Goal: Task Accomplishment & Management: Manage account settings

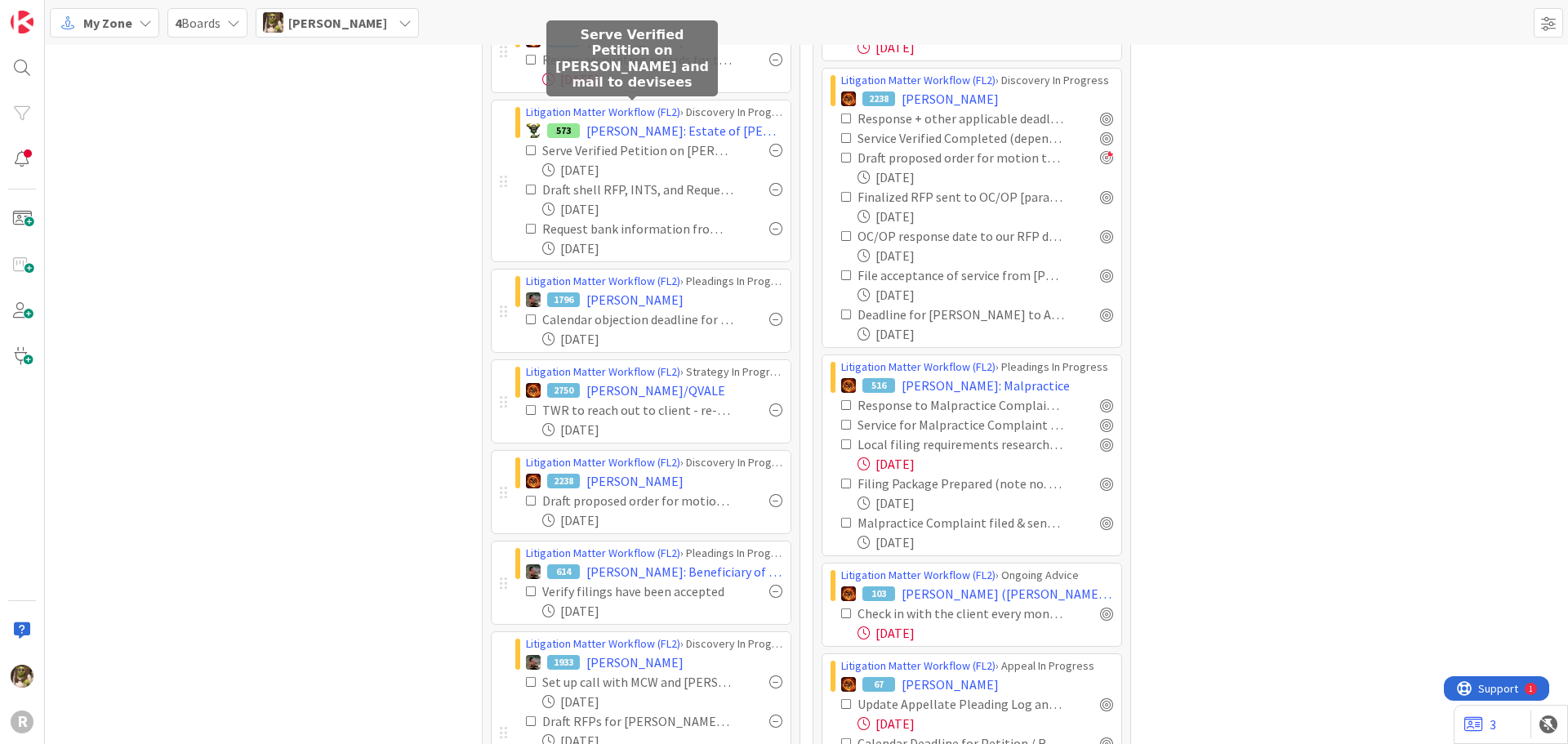
scroll to position [245, 0]
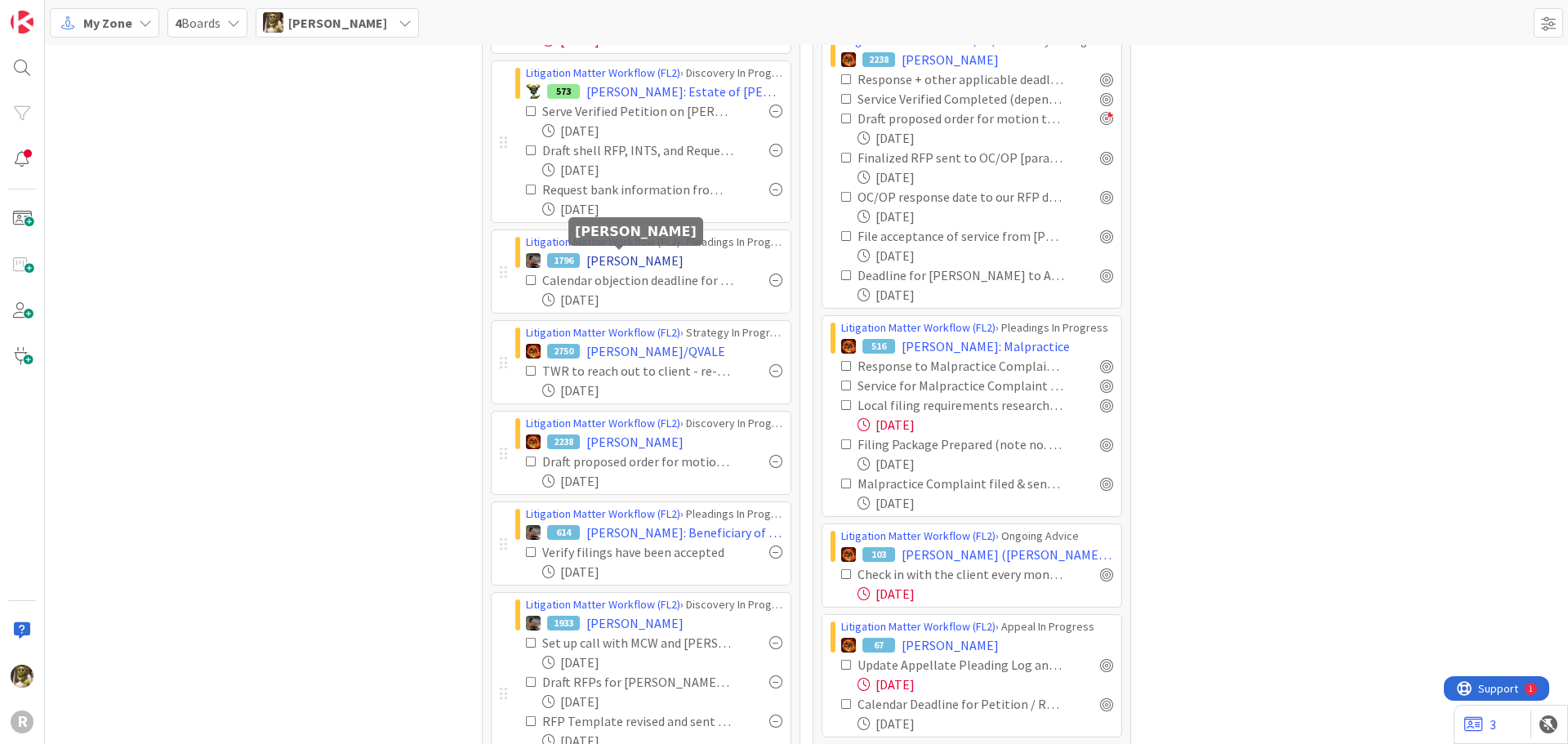
click at [644, 253] on span "[PERSON_NAME]" at bounding box center [636, 261] width 97 height 20
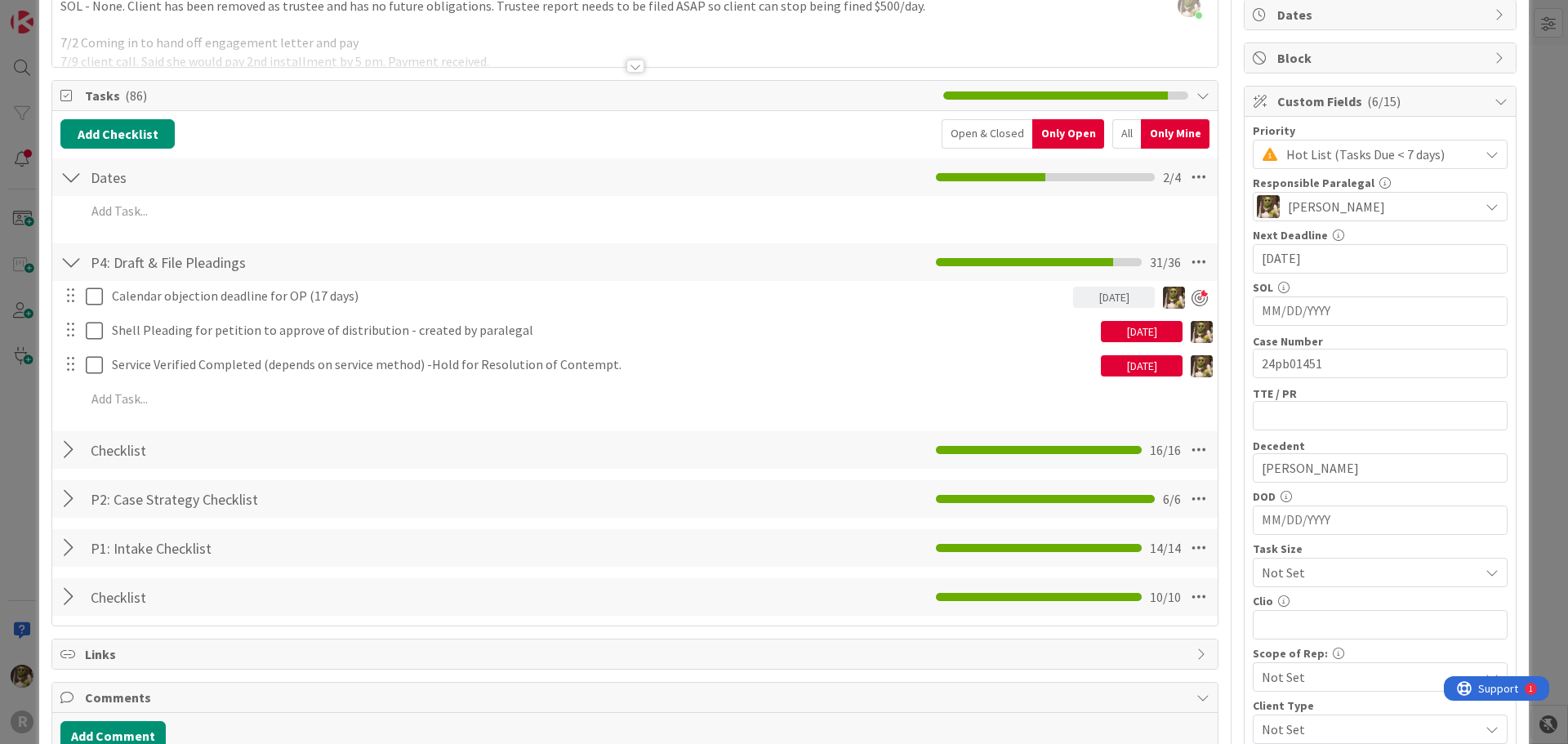
scroll to position [164, 0]
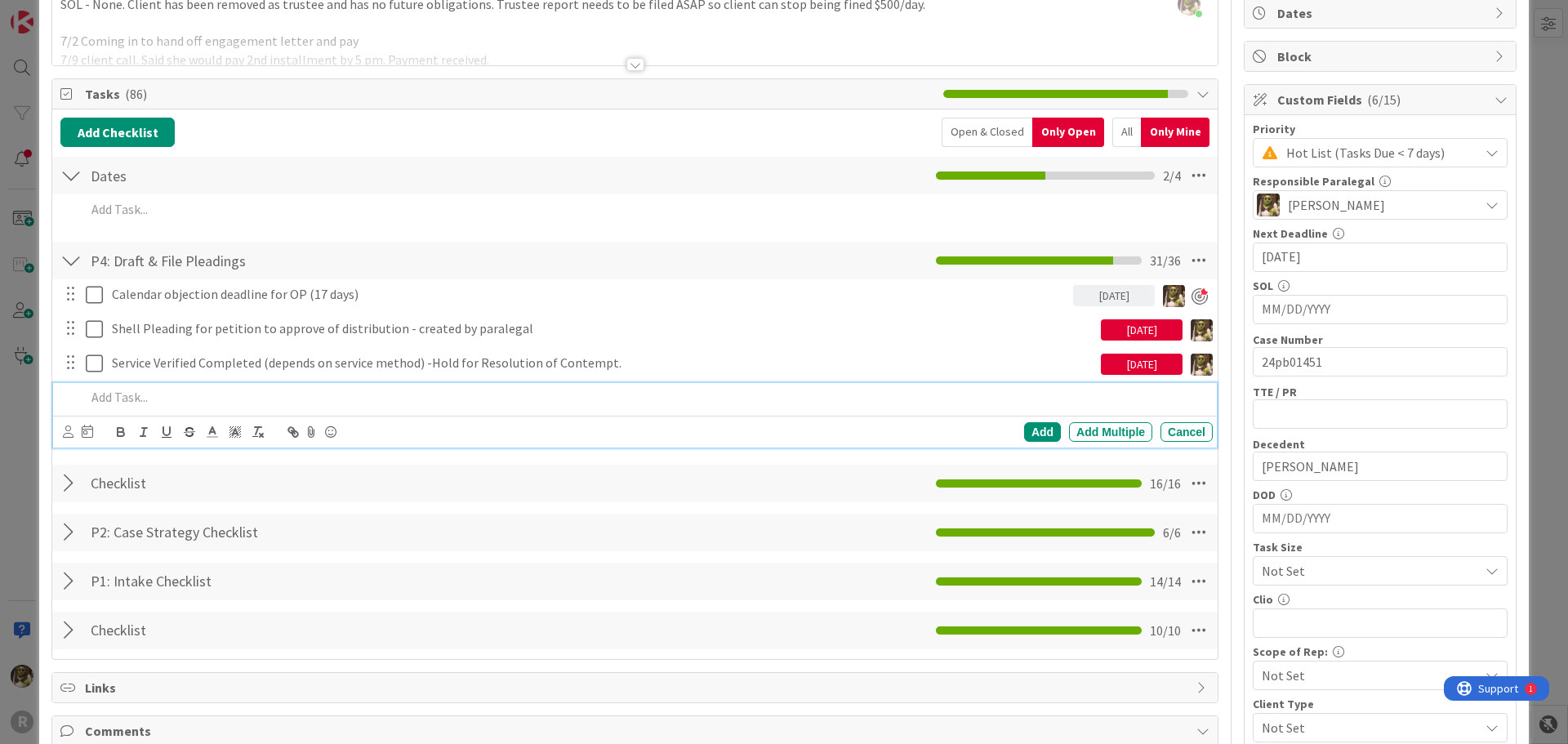
click at [300, 395] on p at bounding box center [645, 397] width 1120 height 19
click at [68, 438] on icon at bounding box center [68, 432] width 11 height 12
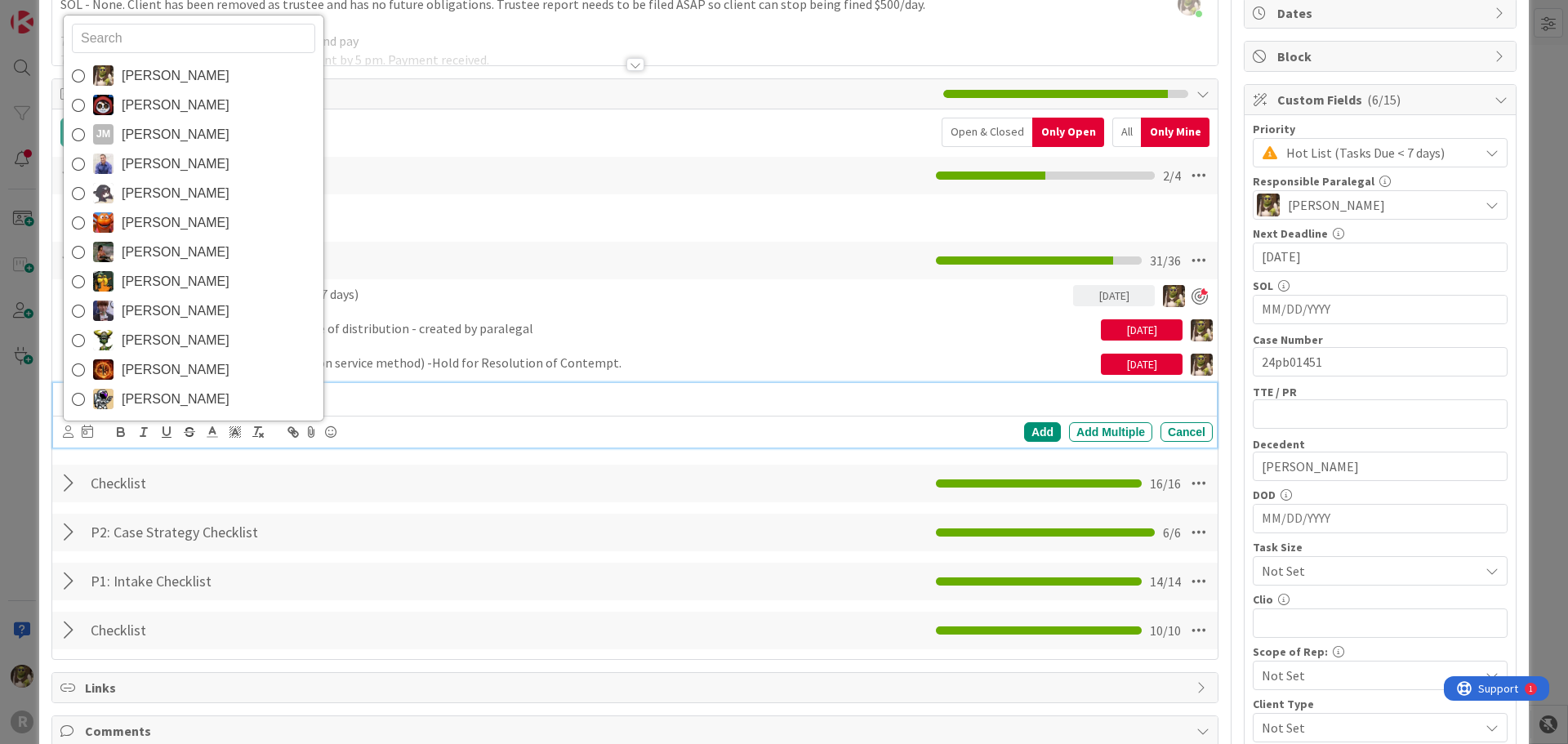
drag, startPoint x: 148, startPoint y: 82, endPoint x: 130, endPoint y: 244, distance: 163.0
click at [148, 82] on span "[PERSON_NAME]" at bounding box center [176, 75] width 108 height 25
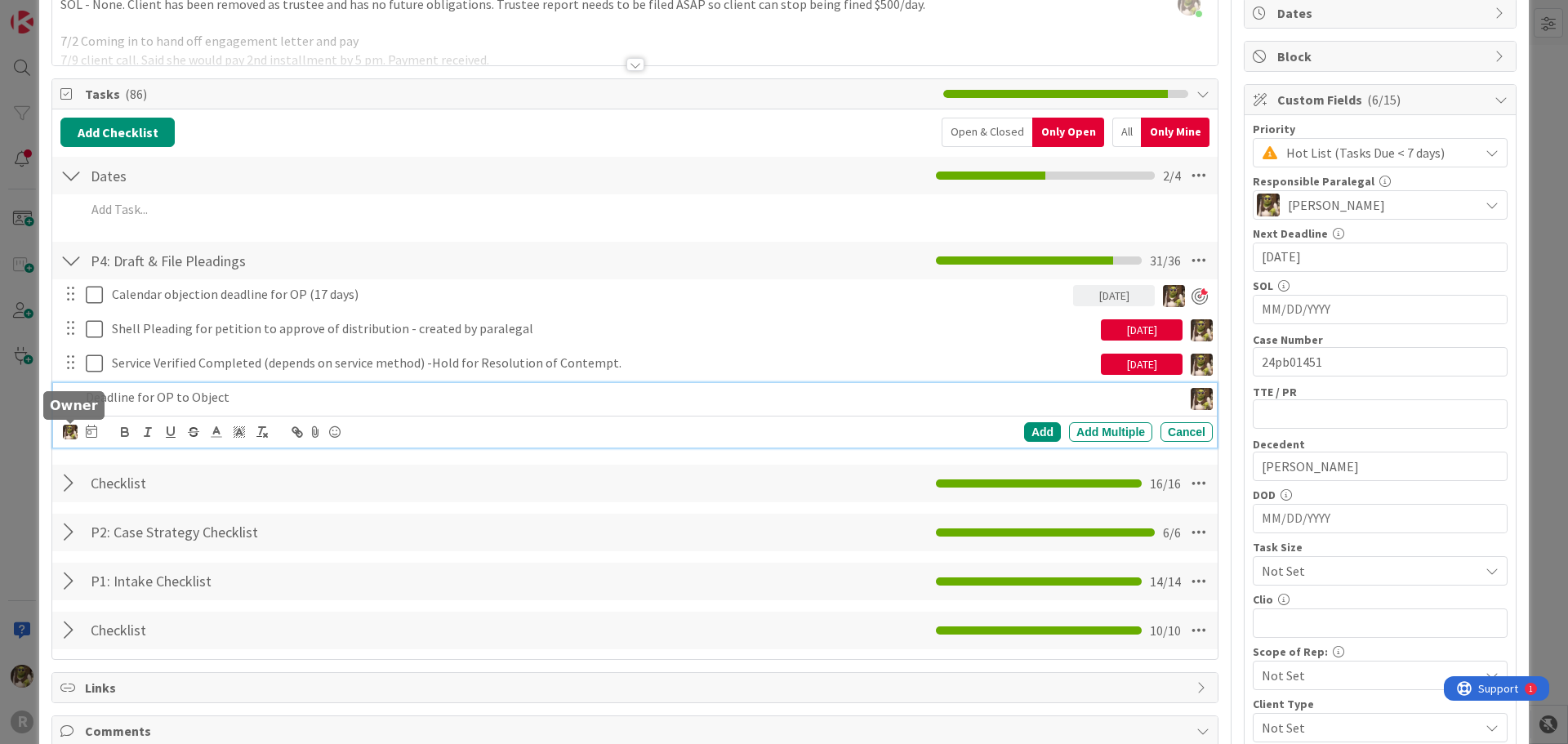
click at [73, 430] on img at bounding box center [70, 432] width 15 height 15
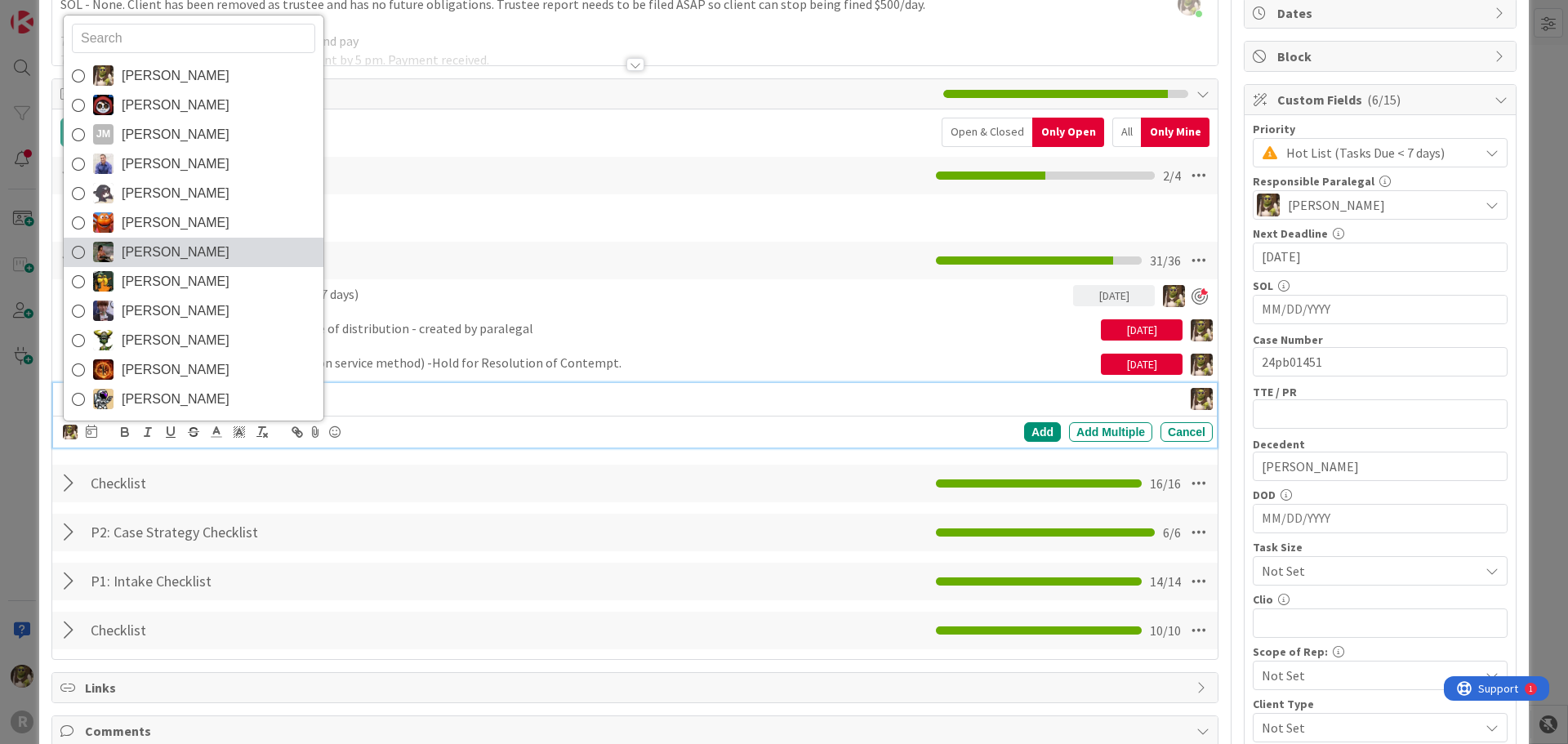
click at [184, 237] on link "[PERSON_NAME]" at bounding box center [194, 252] width 260 height 30
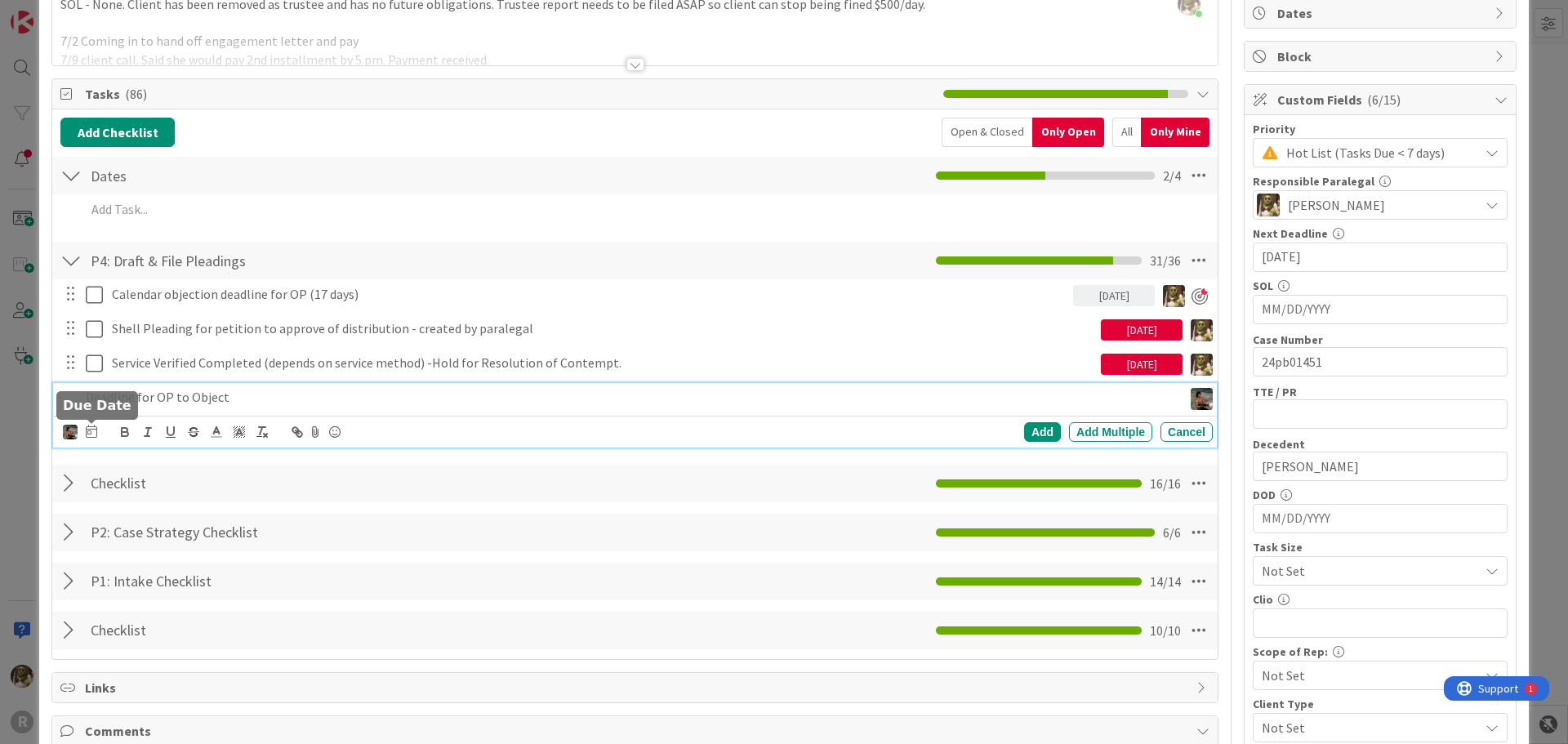
click at [94, 430] on icon at bounding box center [91, 431] width 12 height 13
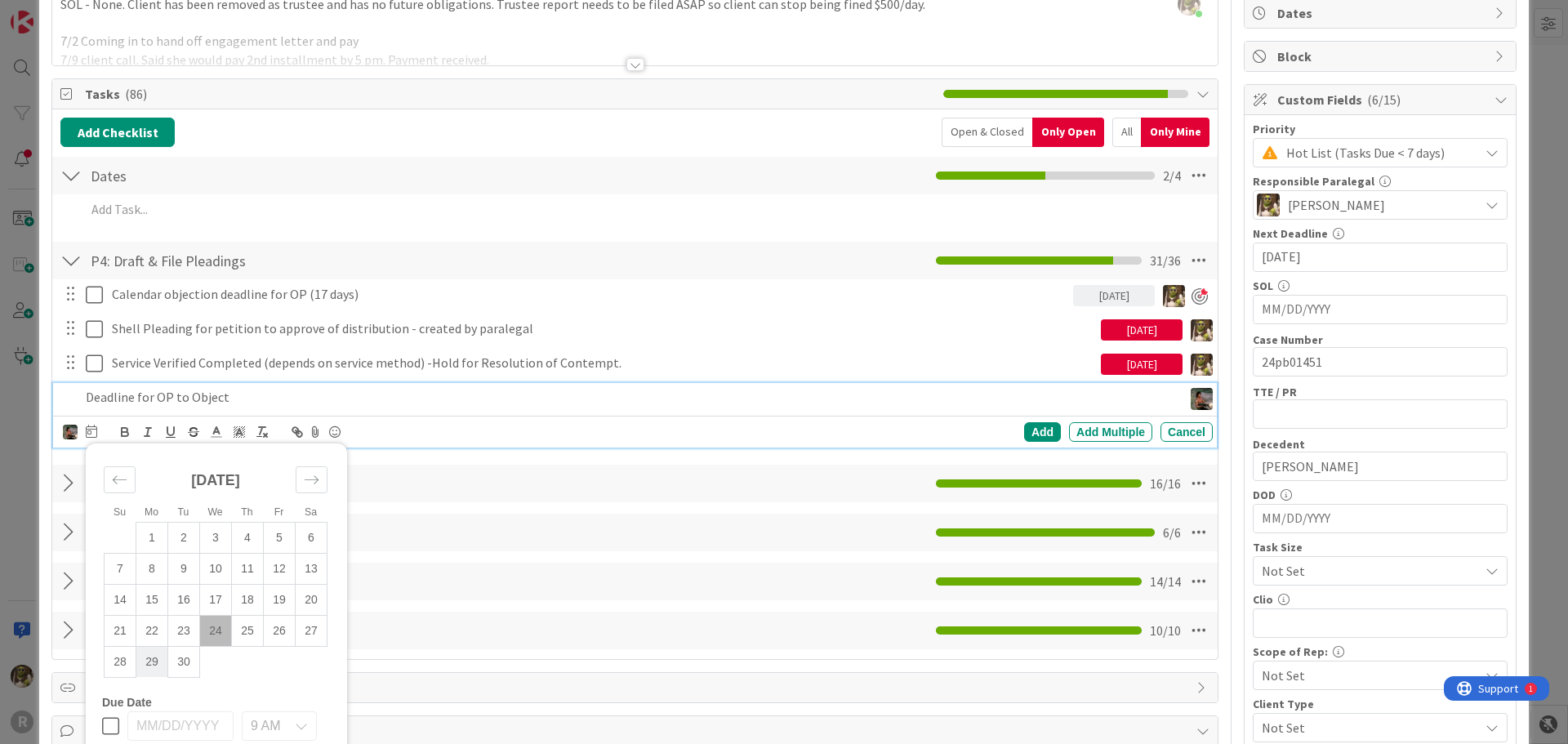
click at [152, 669] on td "29" at bounding box center [152, 662] width 32 height 31
type input "[DATE]"
click at [1033, 431] on div "Add" at bounding box center [1042, 432] width 37 height 20
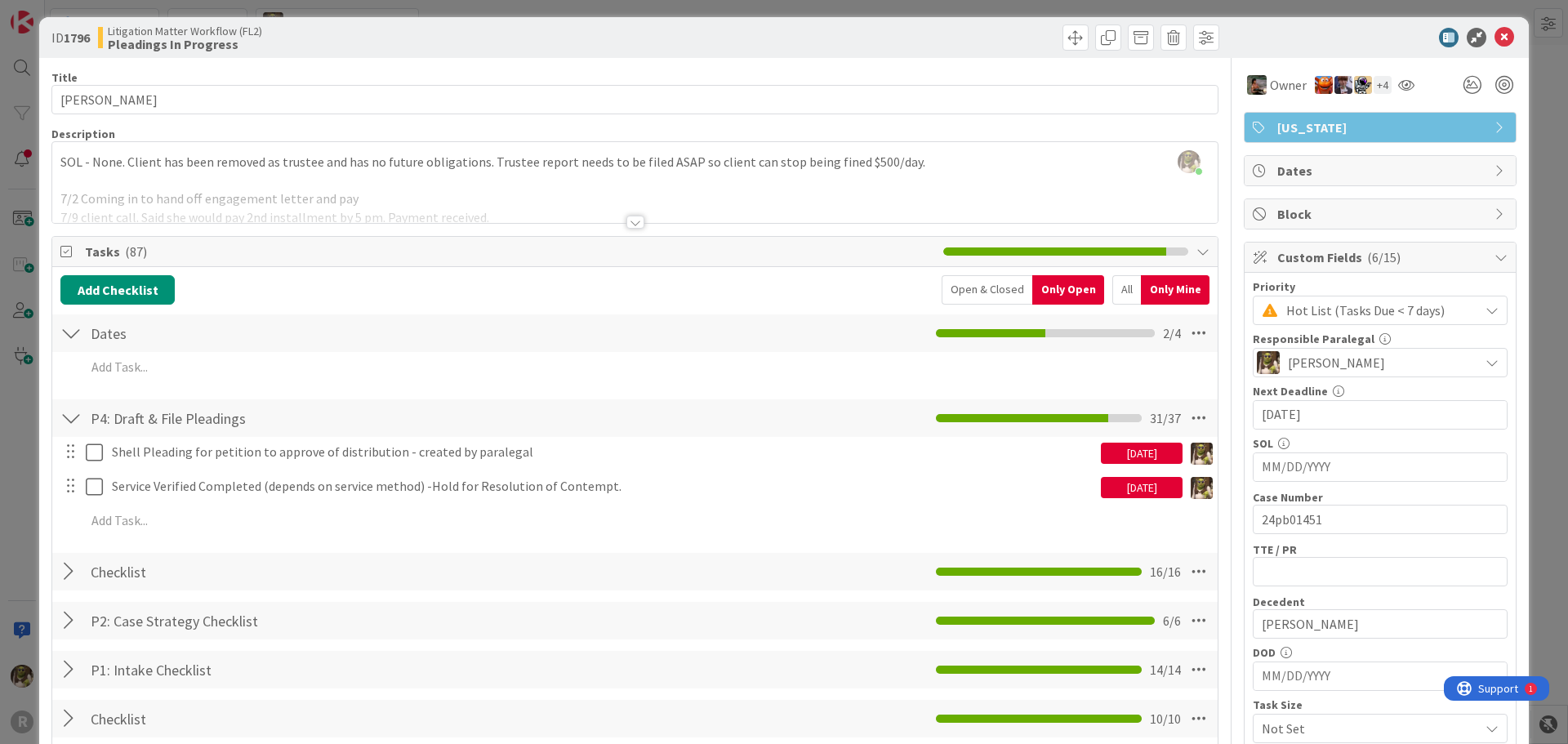
scroll to position [0, 0]
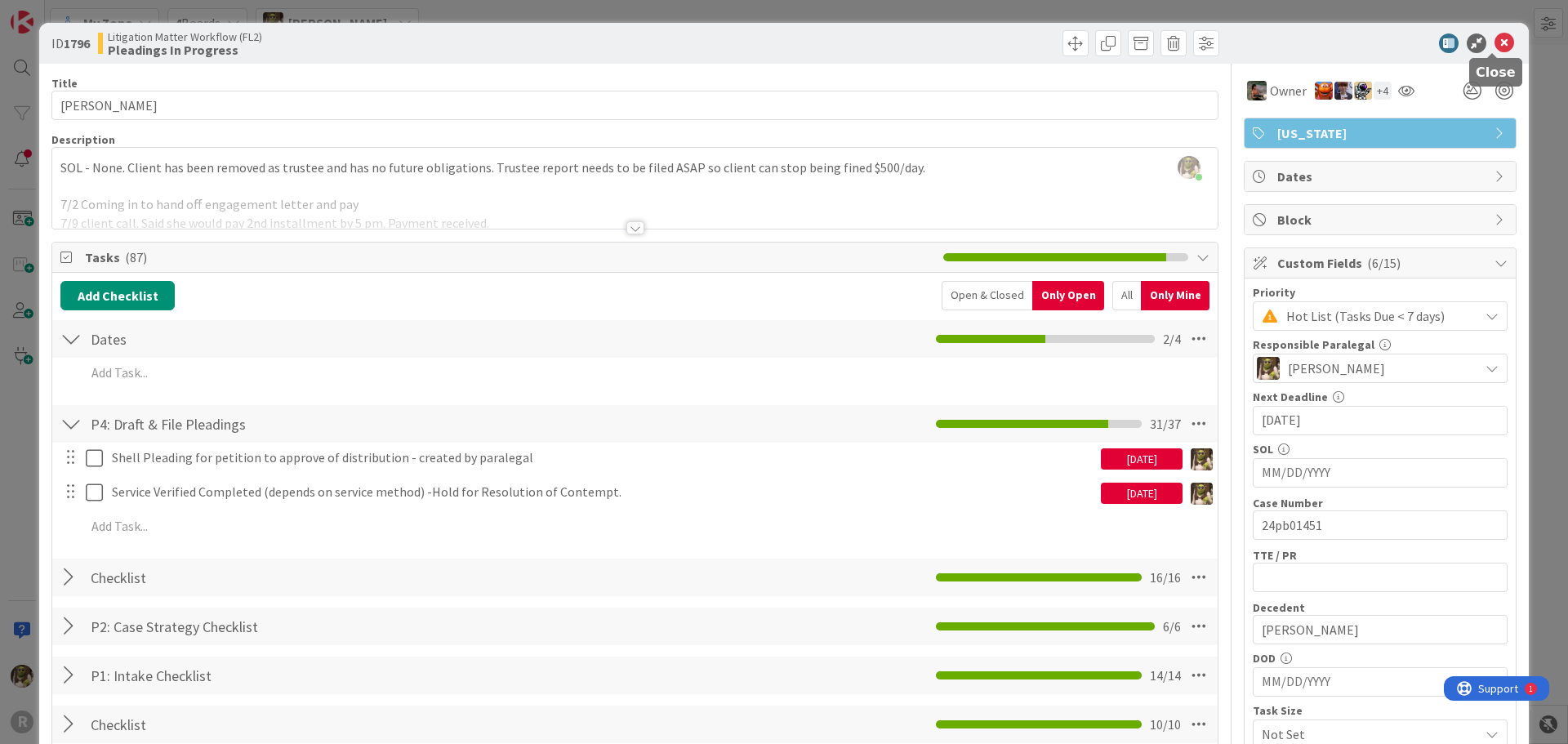
click at [1495, 44] on icon at bounding box center [1504, 44] width 20 height 20
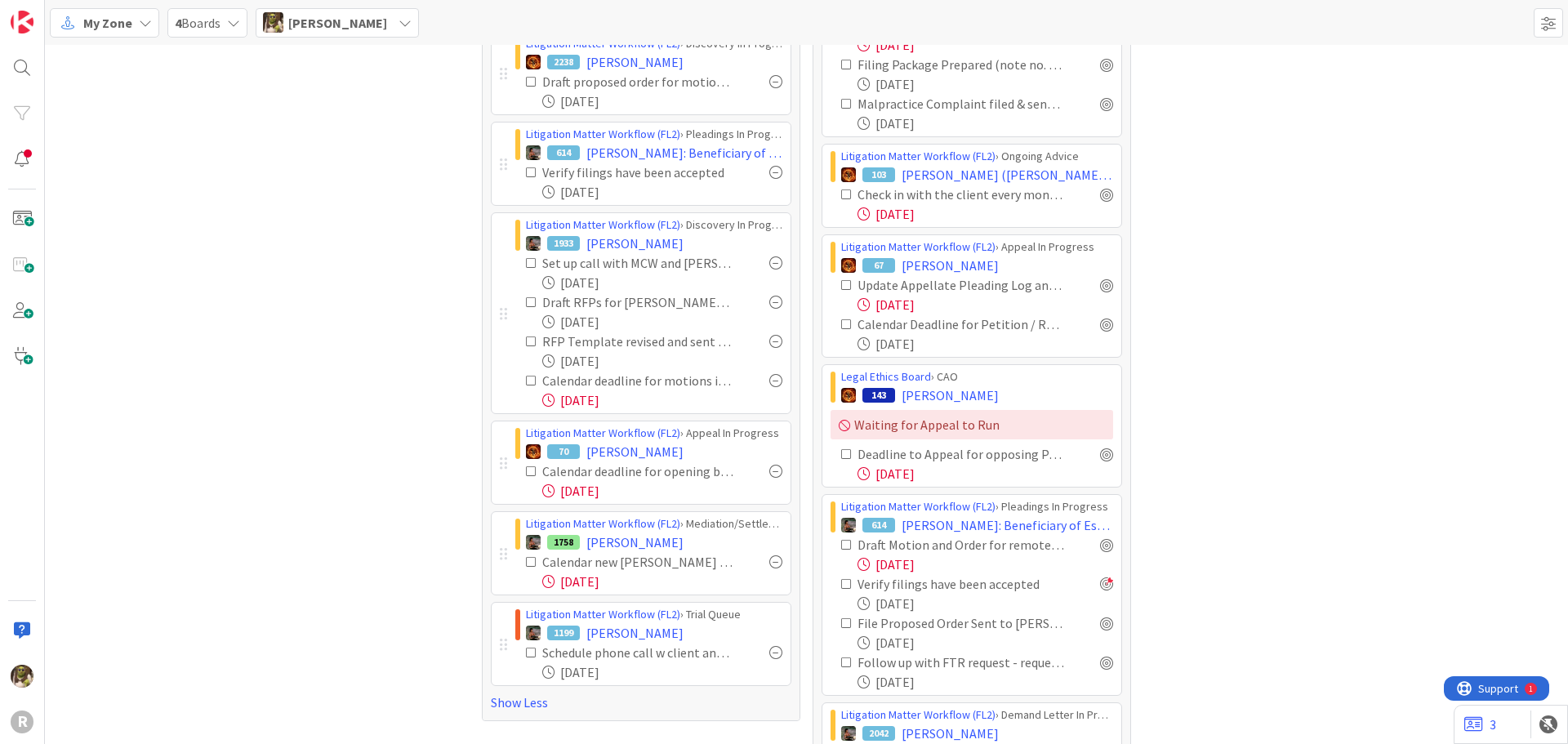
scroll to position [654, 0]
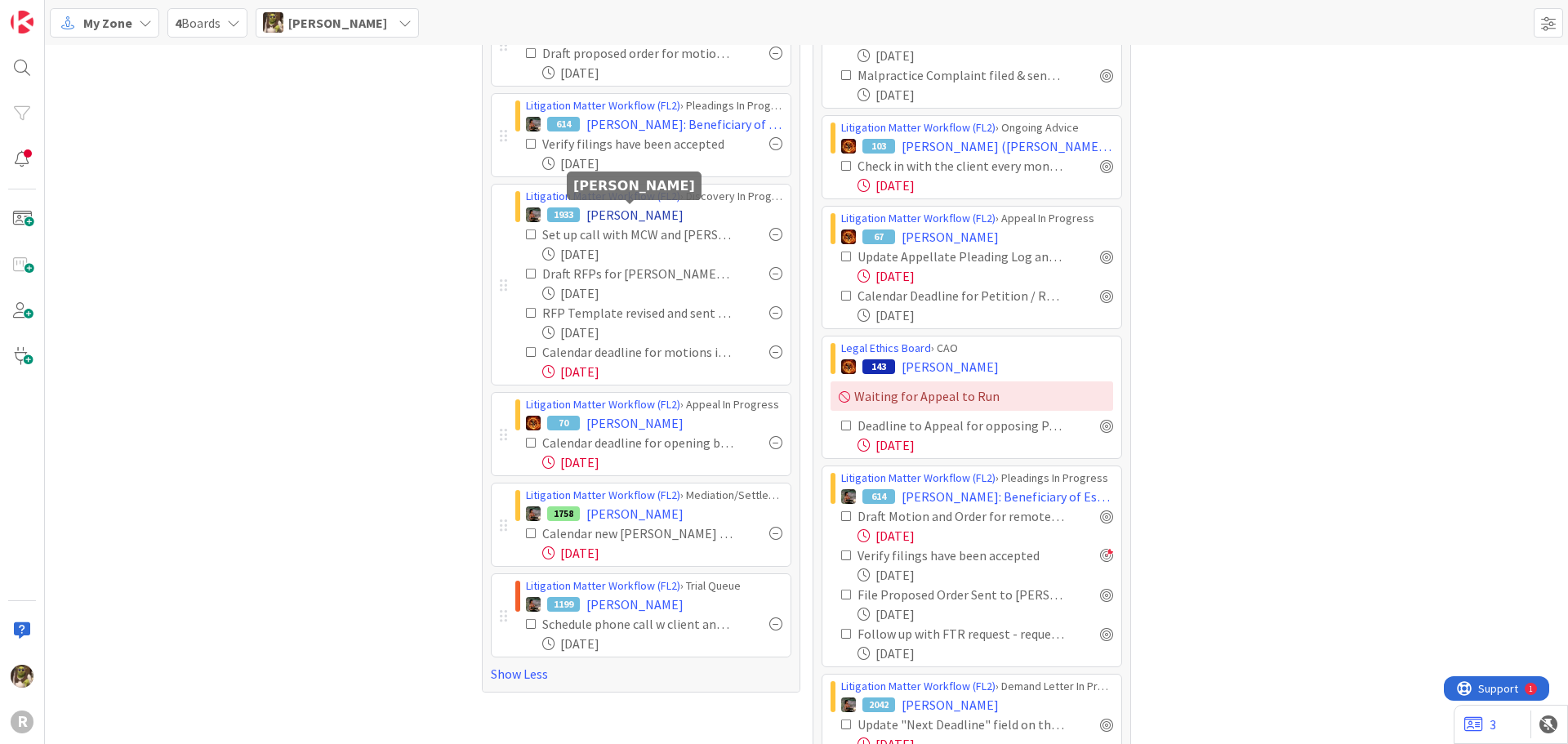
click at [653, 210] on span "[PERSON_NAME]" at bounding box center [636, 215] width 97 height 20
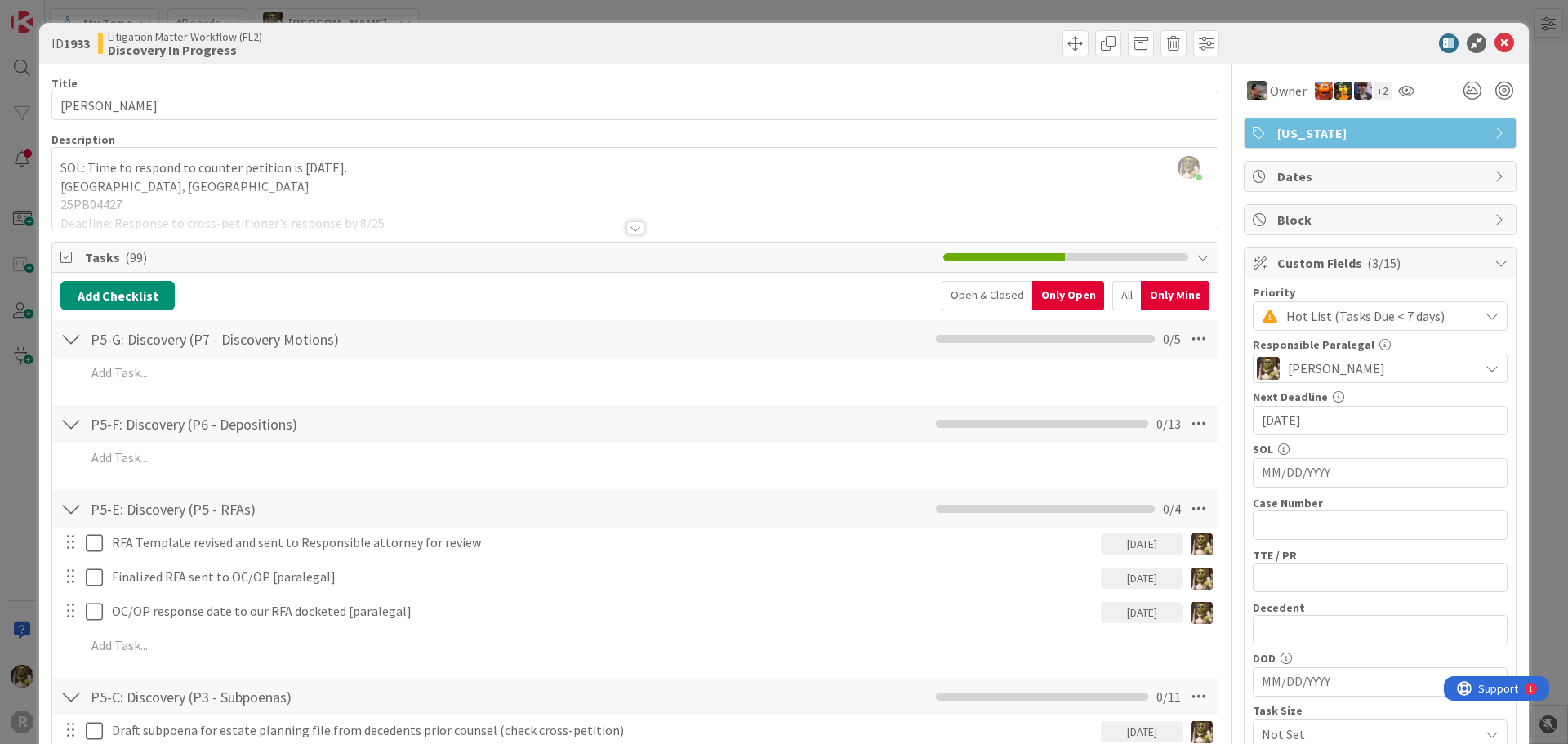
click at [1495, 38] on icon at bounding box center [1504, 44] width 20 height 20
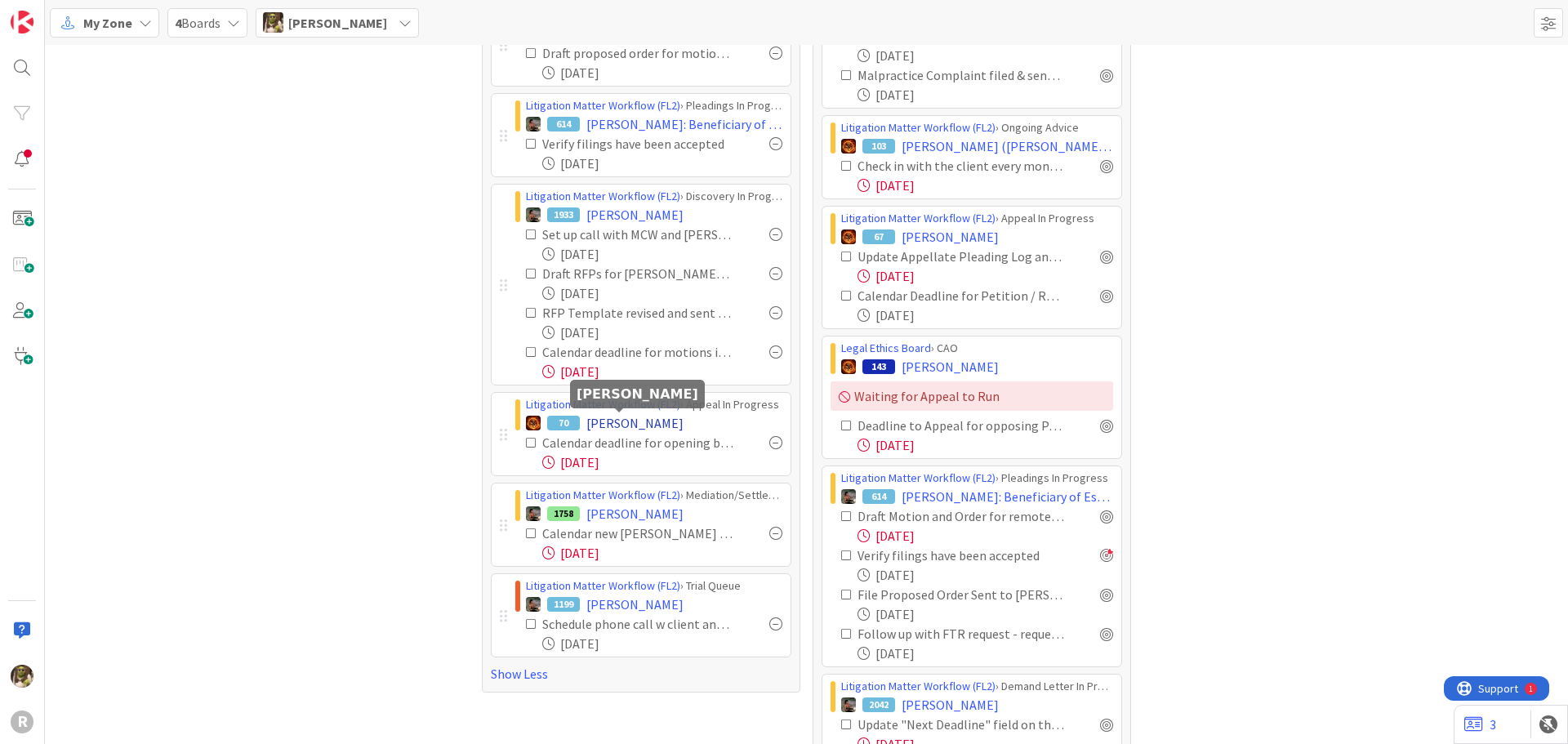
click at [624, 423] on span "[PERSON_NAME]" at bounding box center [636, 423] width 97 height 20
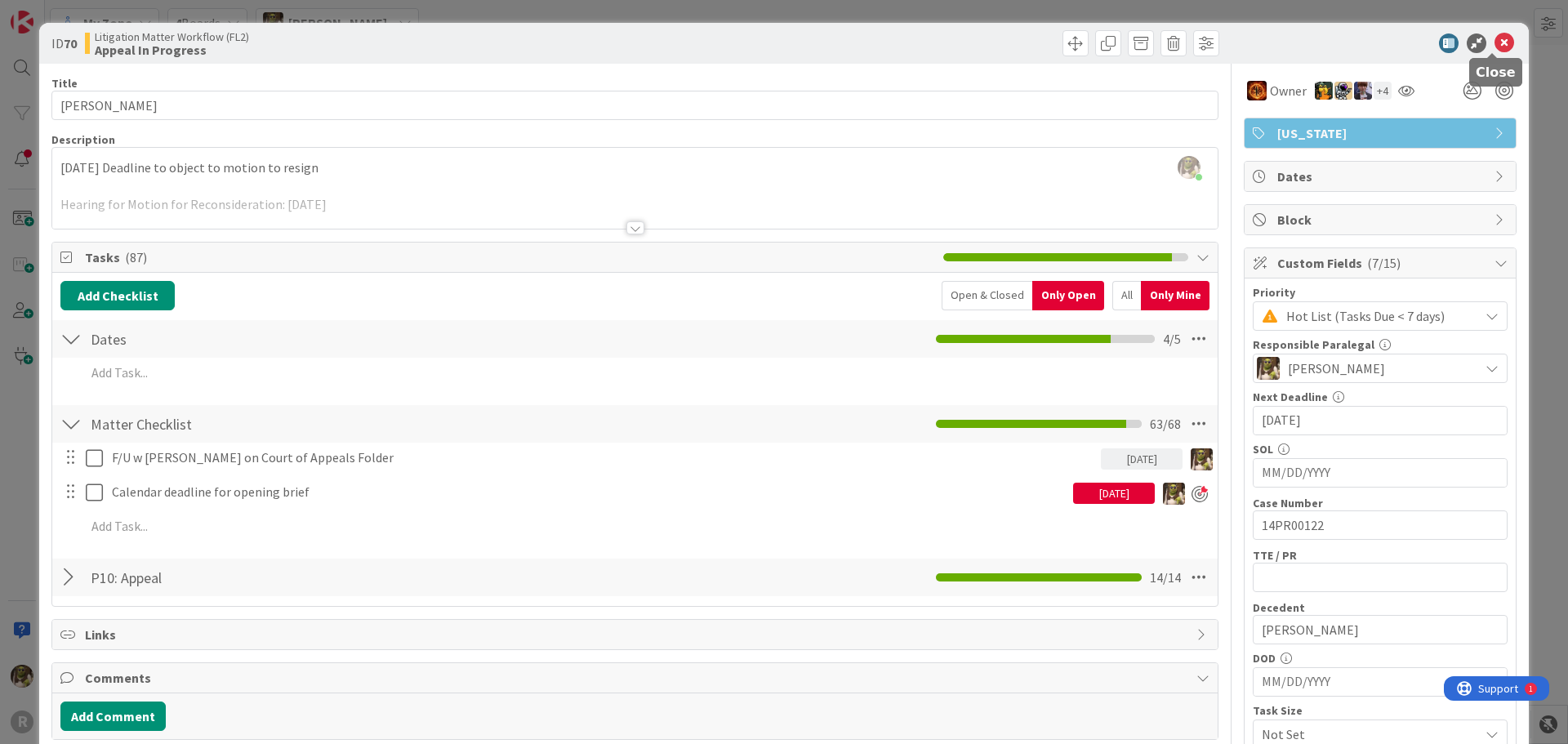
click at [1495, 38] on icon at bounding box center [1504, 44] width 20 height 20
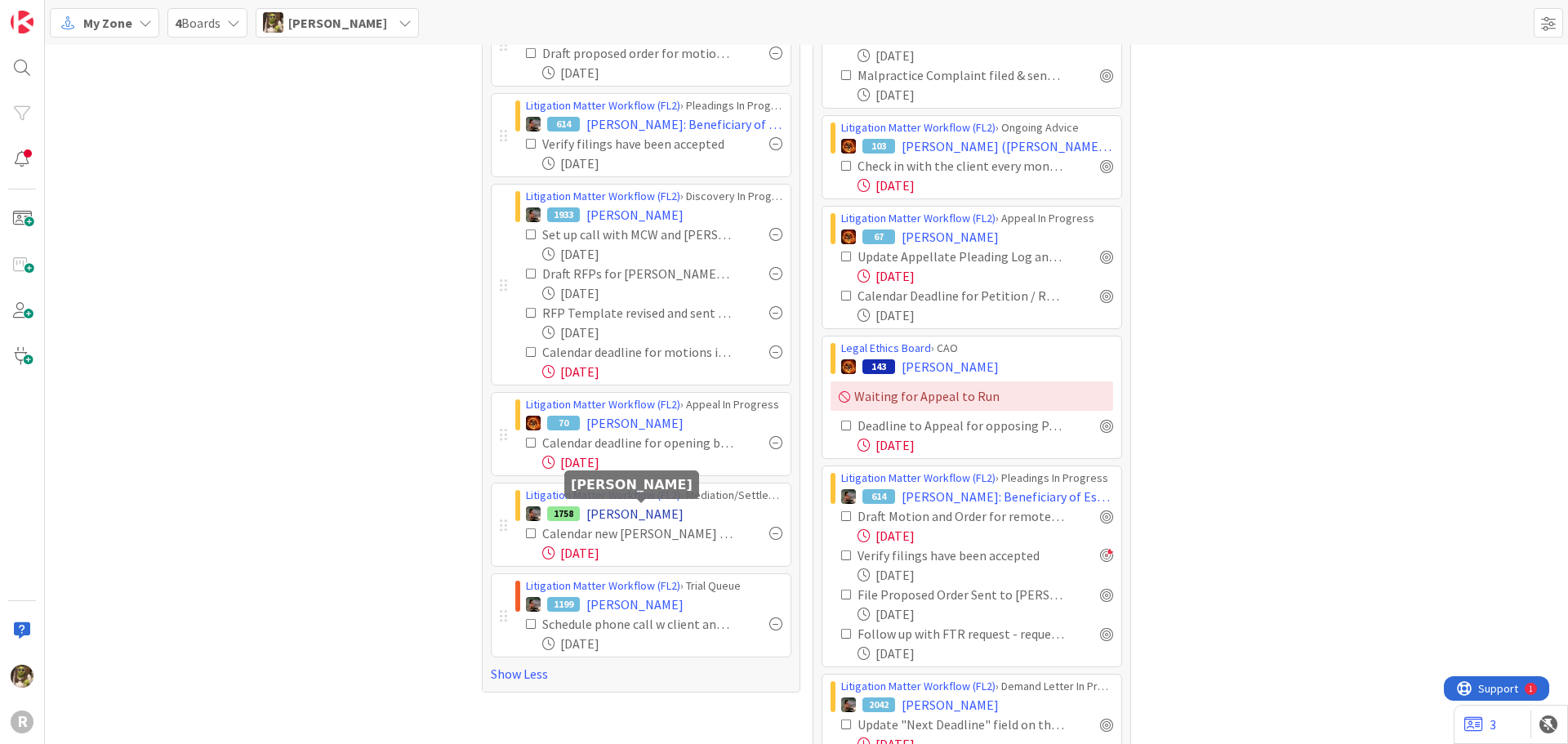
click at [667, 507] on span "[PERSON_NAME]" at bounding box center [636, 514] width 97 height 20
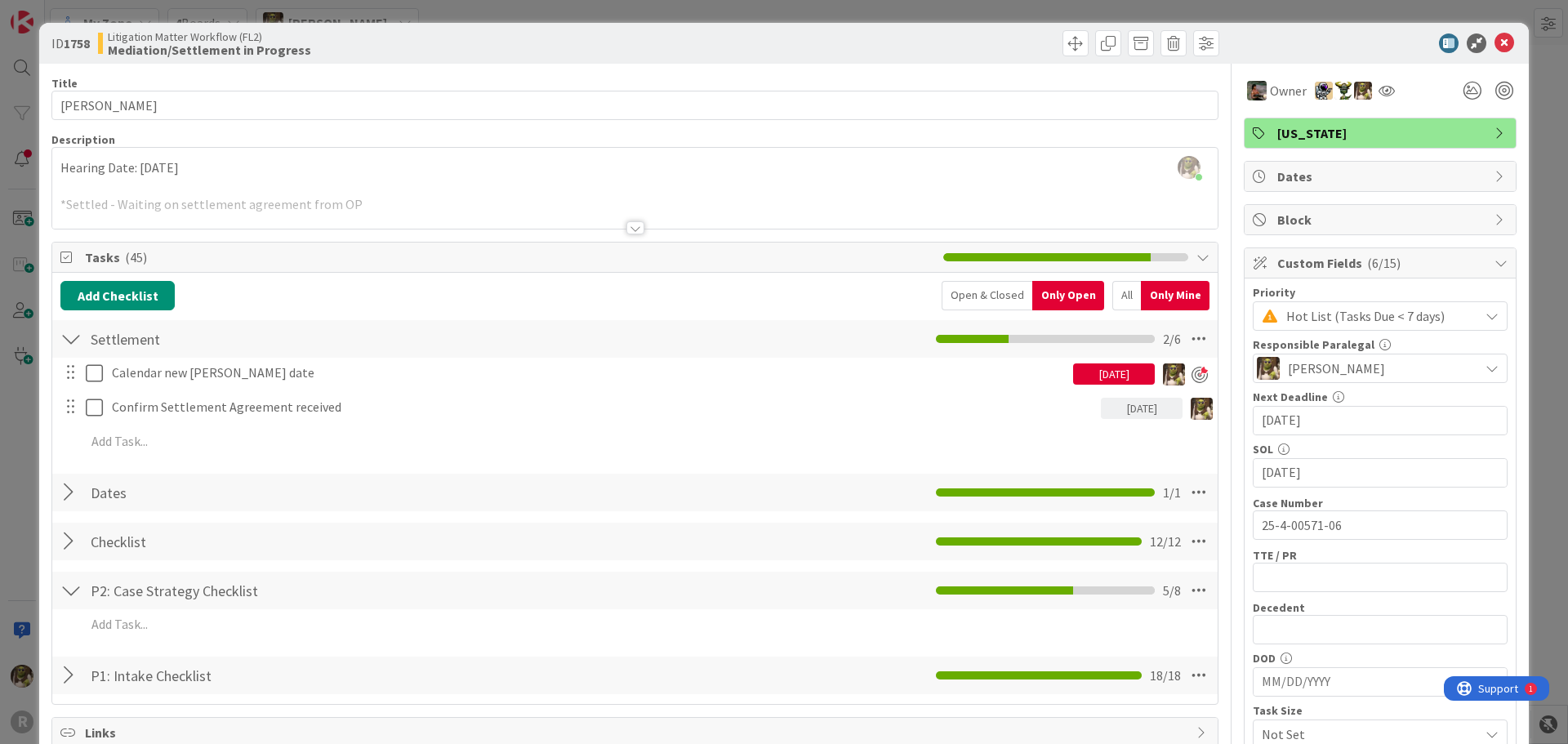
click at [632, 228] on div at bounding box center [636, 227] width 18 height 13
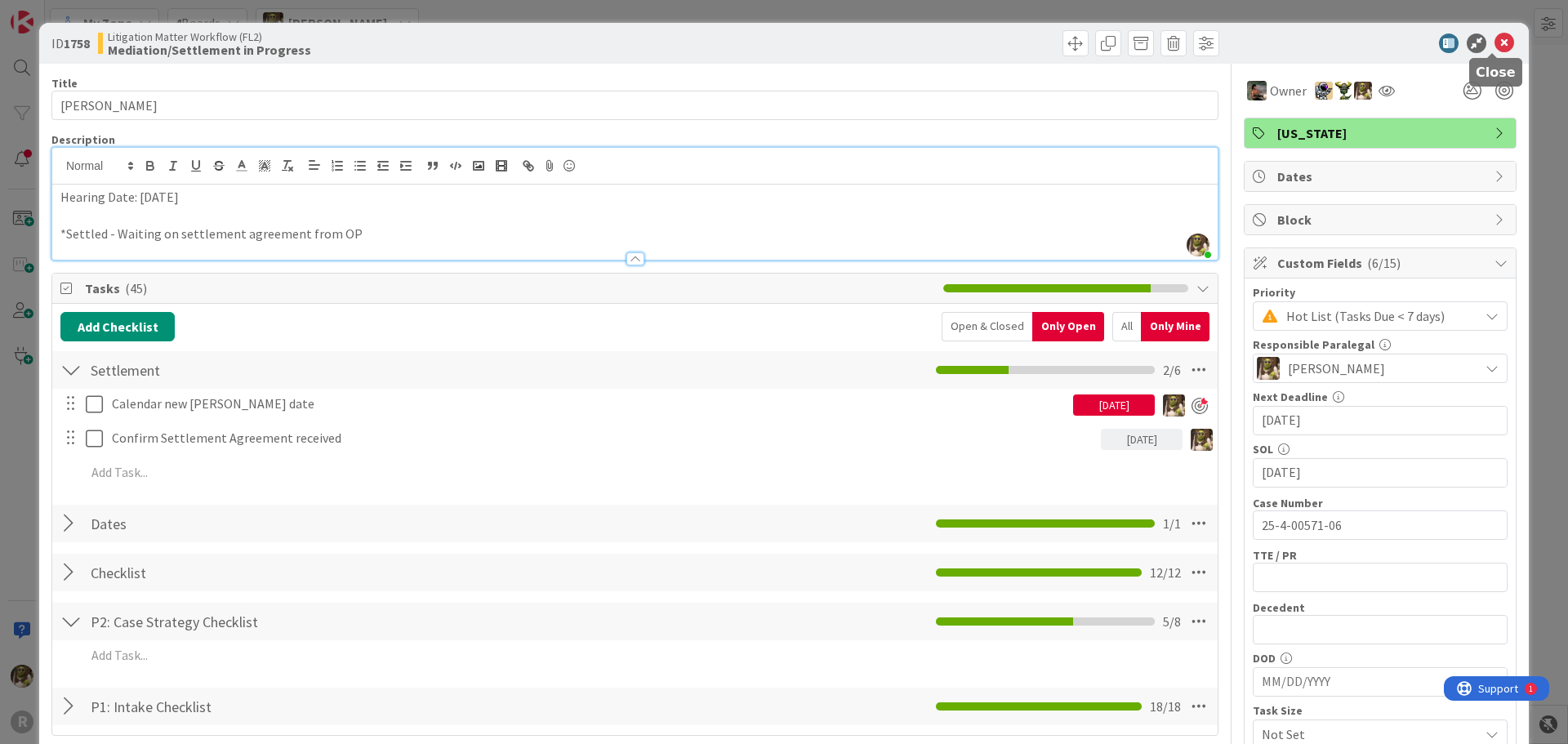
click at [1499, 45] on icon at bounding box center [1504, 44] width 20 height 20
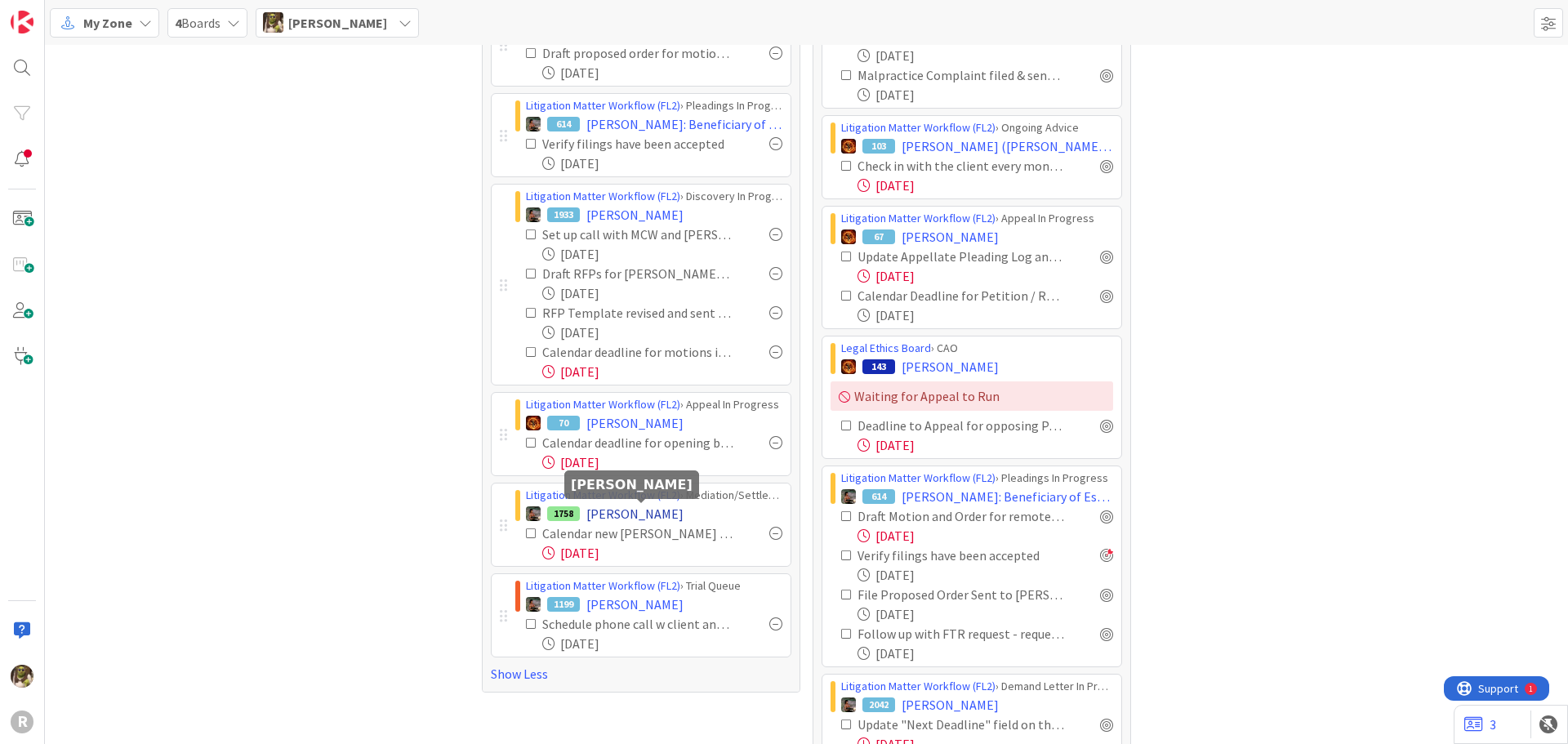
click at [617, 509] on span "[PERSON_NAME]" at bounding box center [636, 514] width 97 height 20
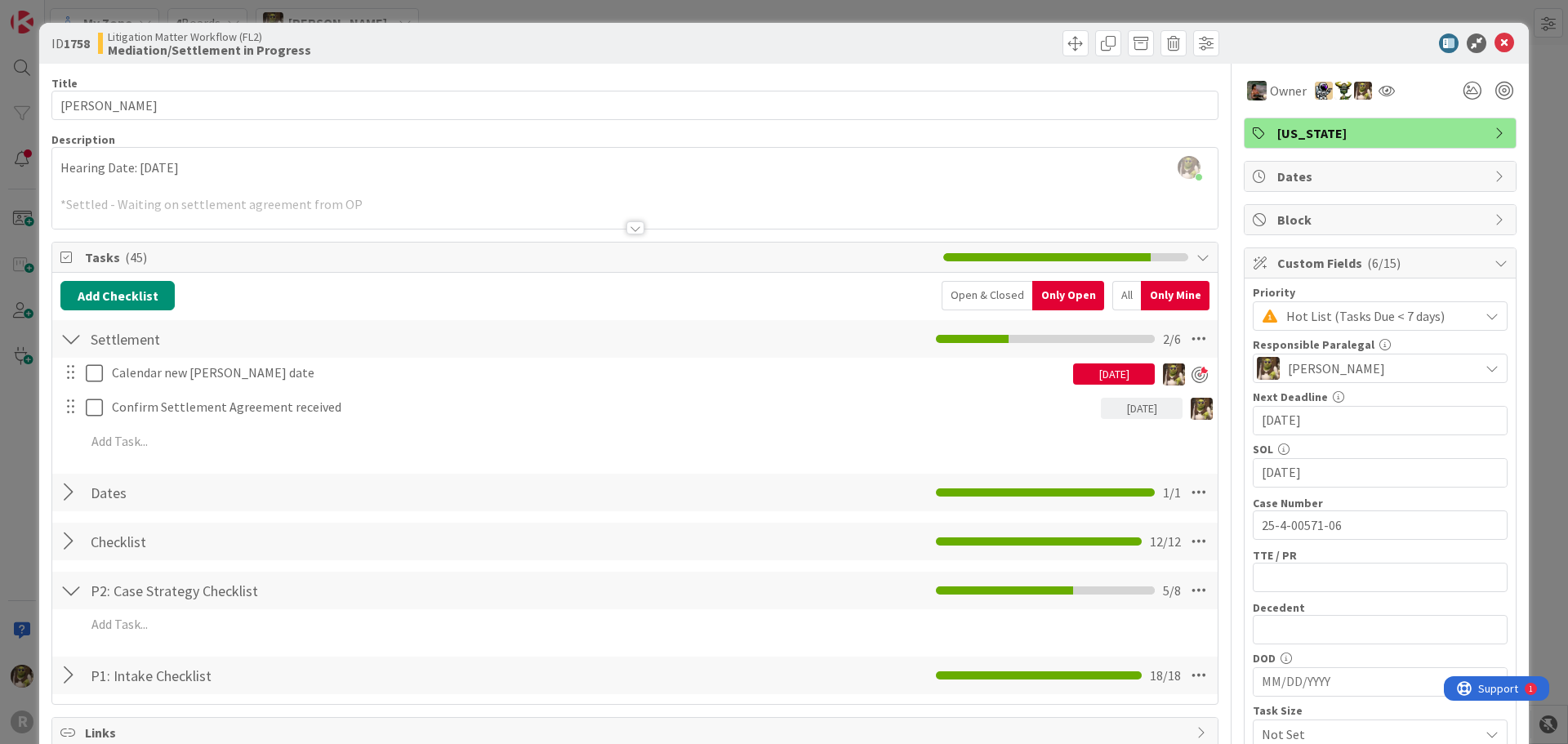
click at [1120, 295] on div "All" at bounding box center [1126, 296] width 29 height 30
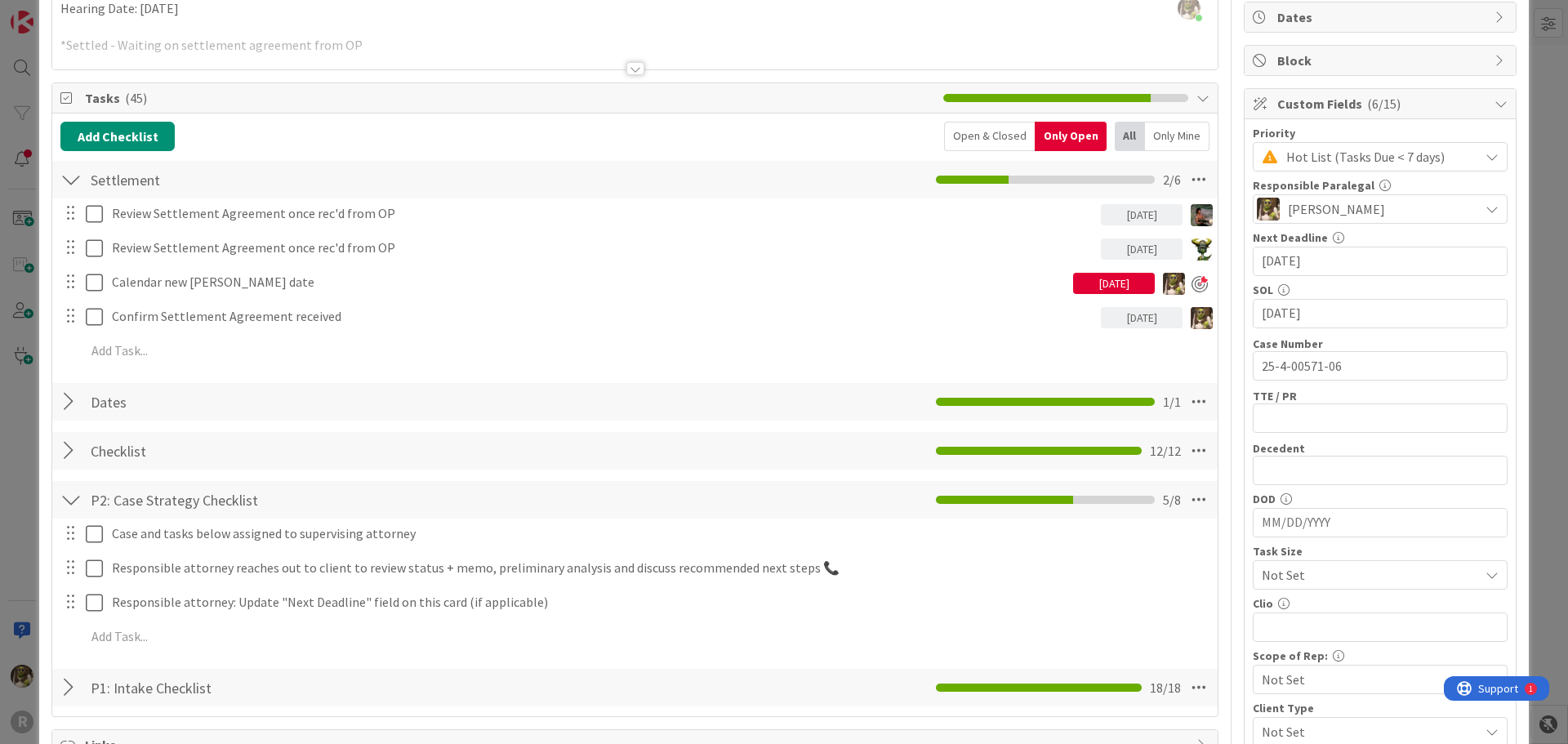
scroll to position [164, 0]
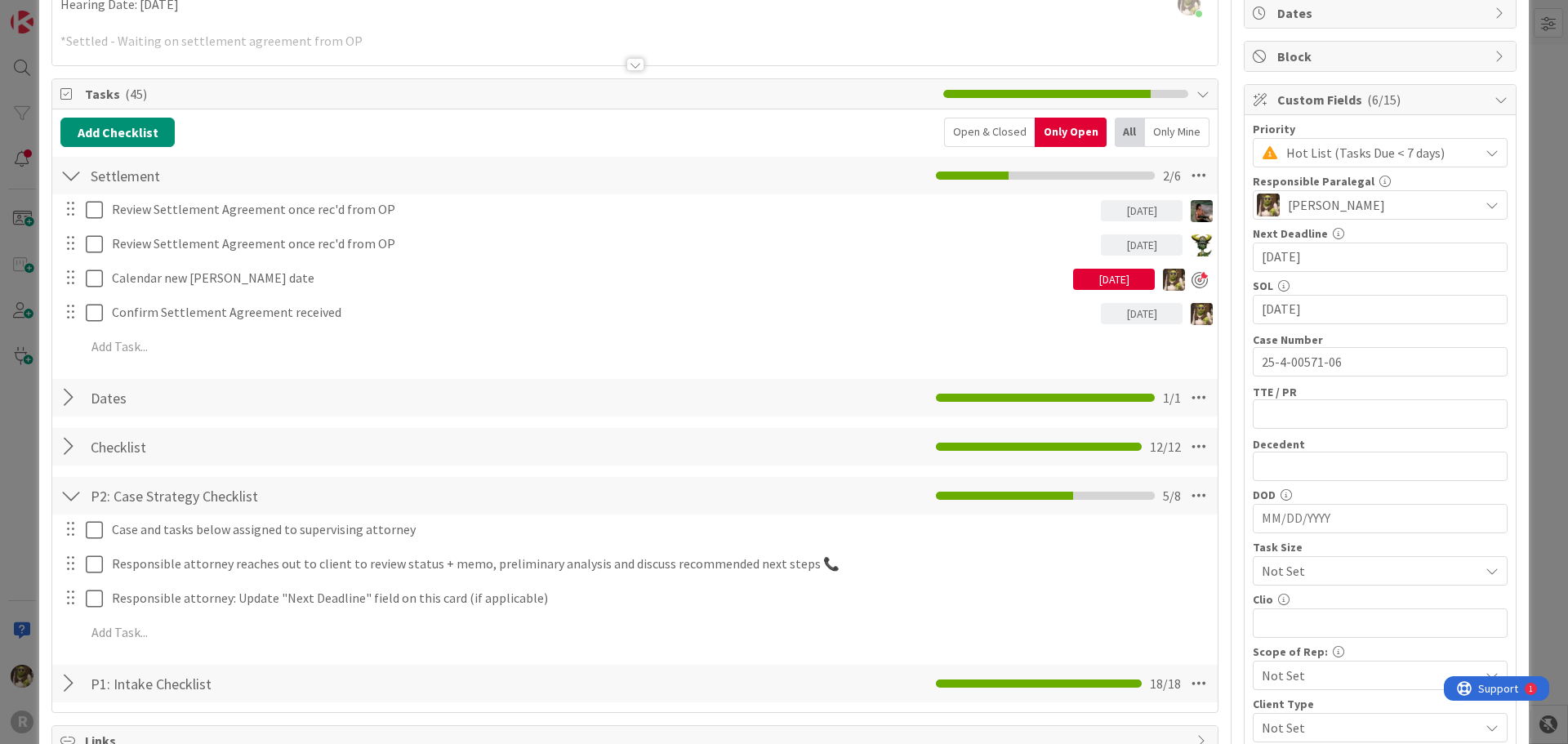
click at [83, 392] on div "Dates Checklist Name 5 / 64 Dates 1 / 1" at bounding box center [636, 398] width 1166 height 38
click at [70, 398] on div at bounding box center [71, 398] width 21 height 30
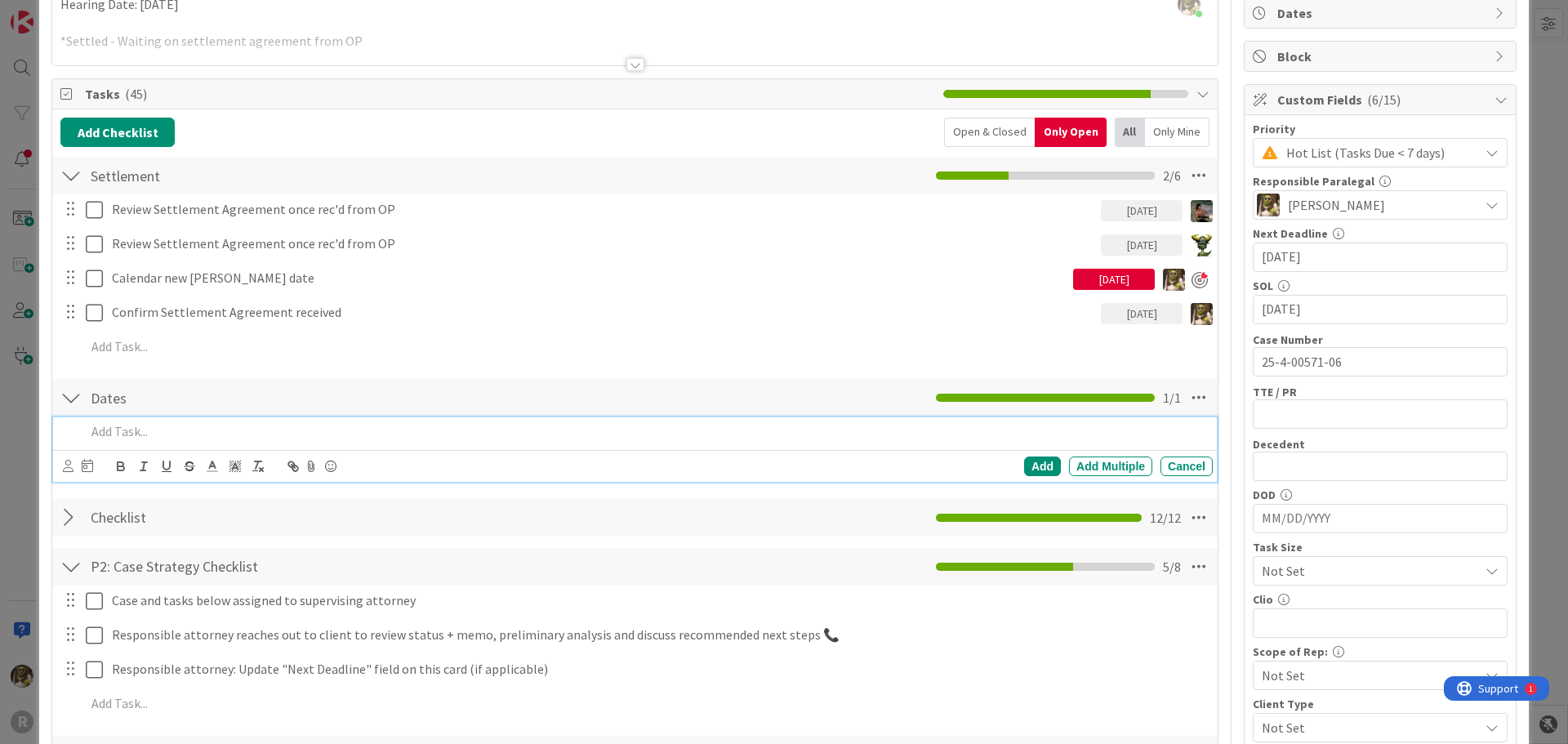
click at [170, 435] on p at bounding box center [645, 431] width 1120 height 19
click at [71, 463] on icon at bounding box center [68, 466] width 11 height 12
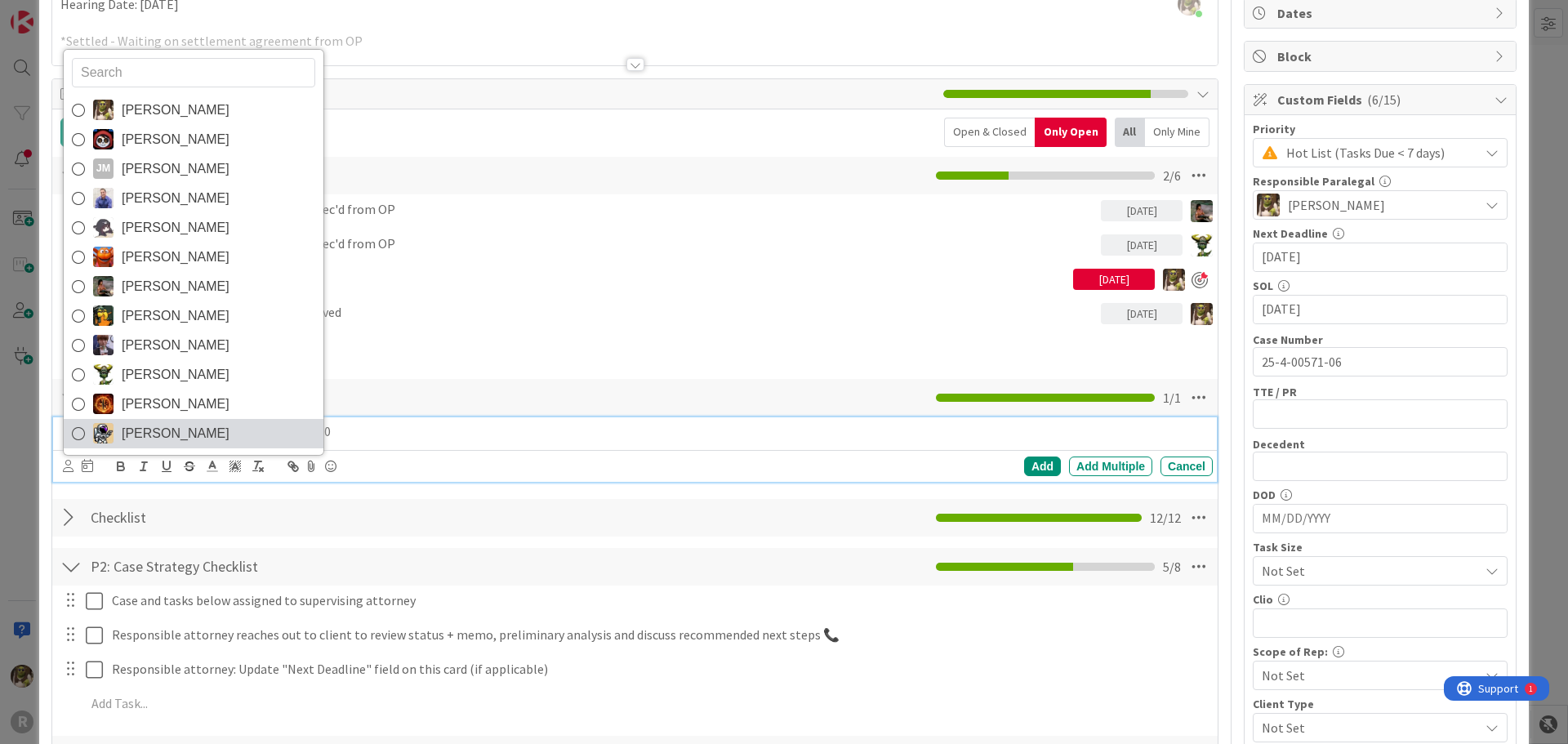
click at [75, 428] on icon at bounding box center [77, 433] width 13 height 25
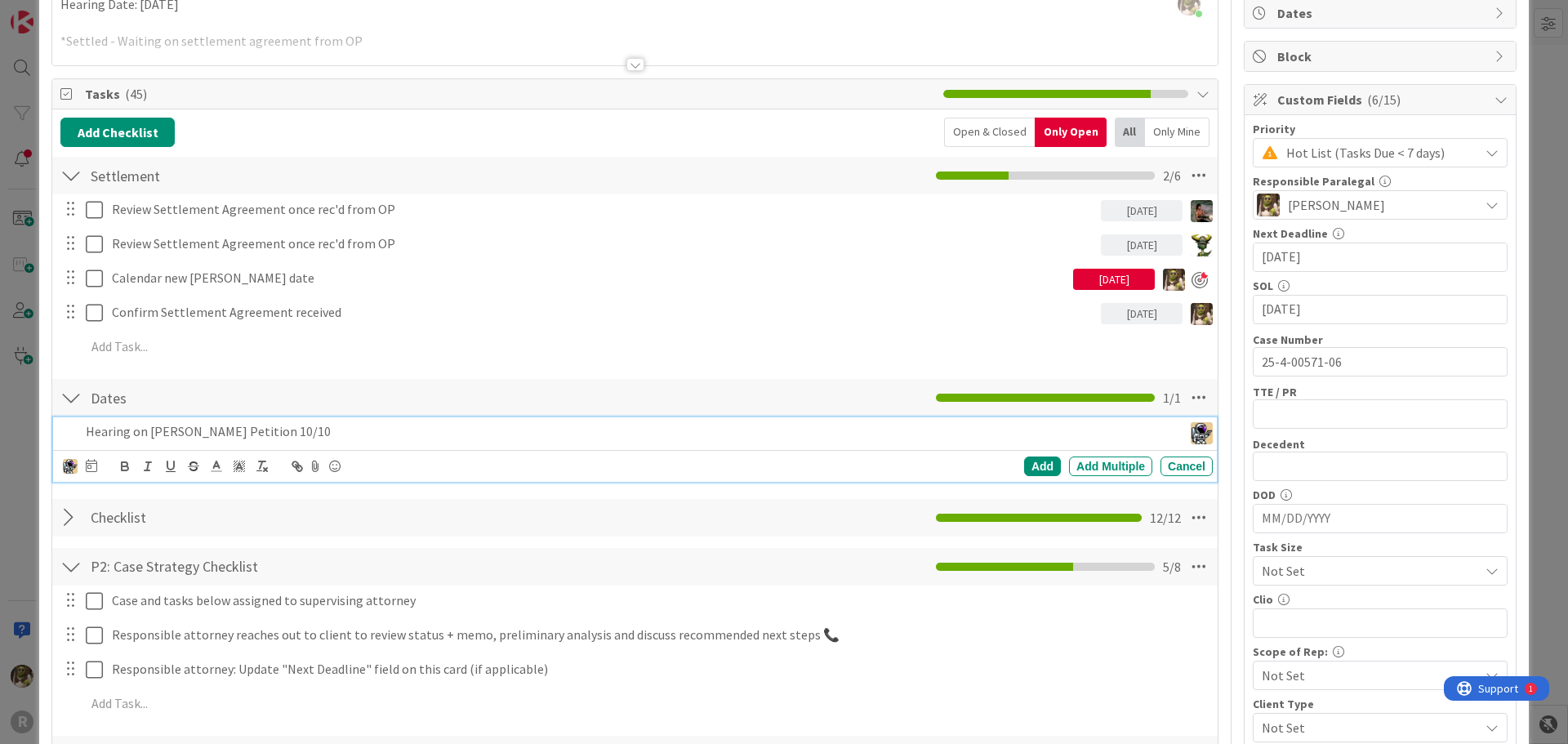
click at [96, 465] on div "[PERSON_NAME] [PERSON_NAME] [PERSON_NAME] [PERSON_NAME] [PERSON_NAME] [PERSON_N…" at bounding box center [638, 466] width 1150 height 23
click at [94, 466] on icon at bounding box center [91, 465] width 12 height 13
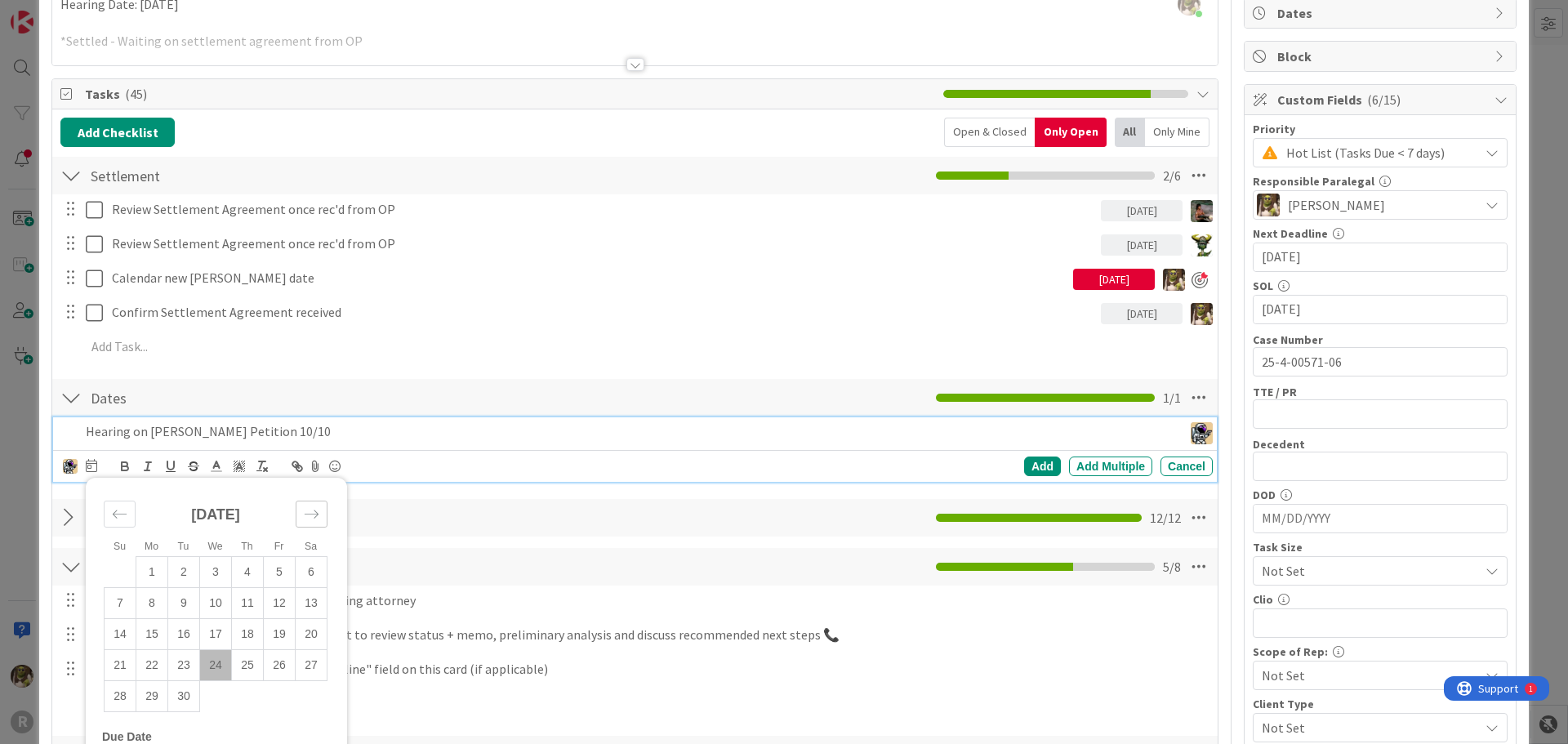
click at [321, 508] on div "Move forward to switch to the next month." at bounding box center [312, 514] width 32 height 27
click at [282, 604] on td "10" at bounding box center [280, 602] width 32 height 31
type input "[DATE]"
click at [1028, 468] on div "Add" at bounding box center [1042, 467] width 37 height 20
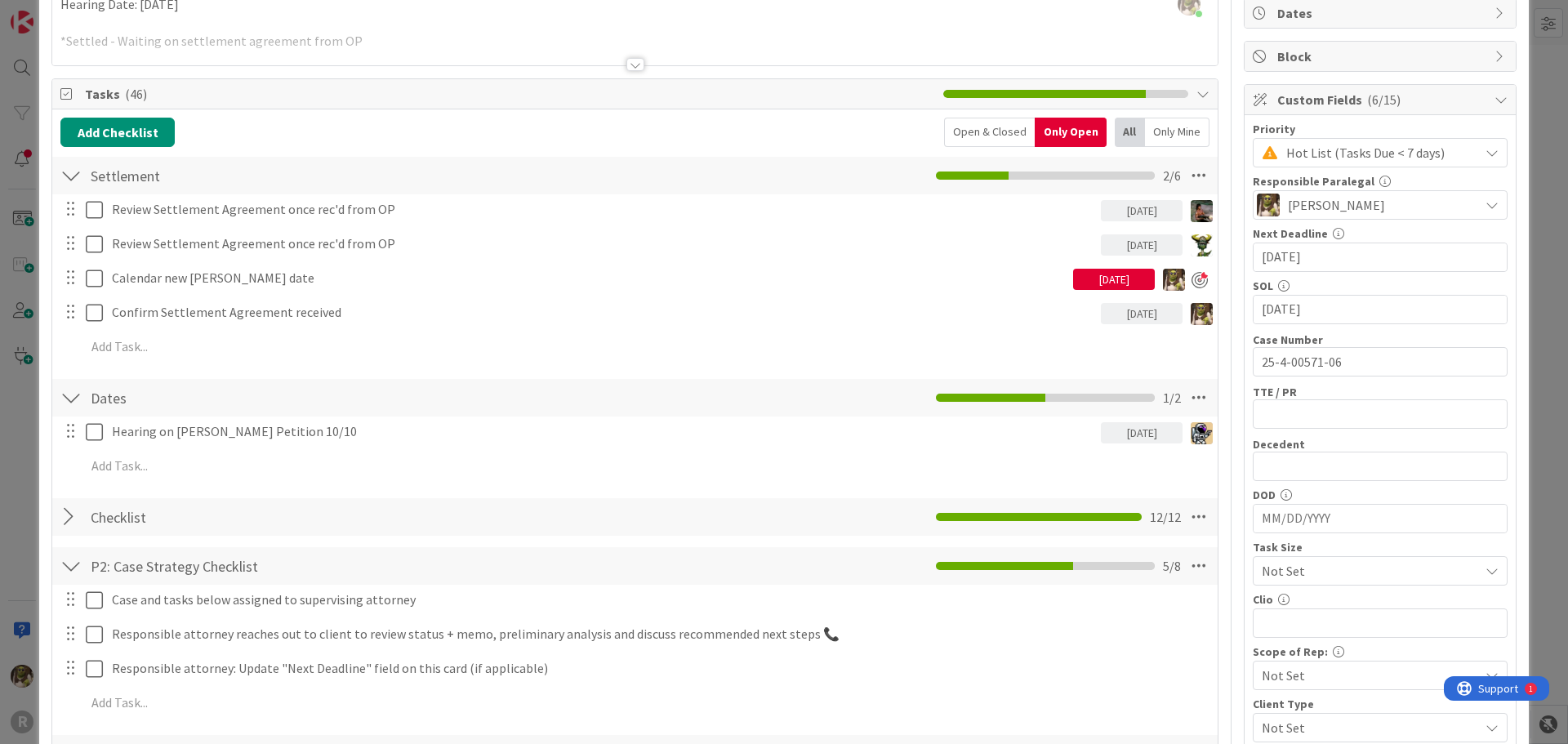
scroll to position [0, 0]
